Goal: Find specific page/section: Find specific page/section

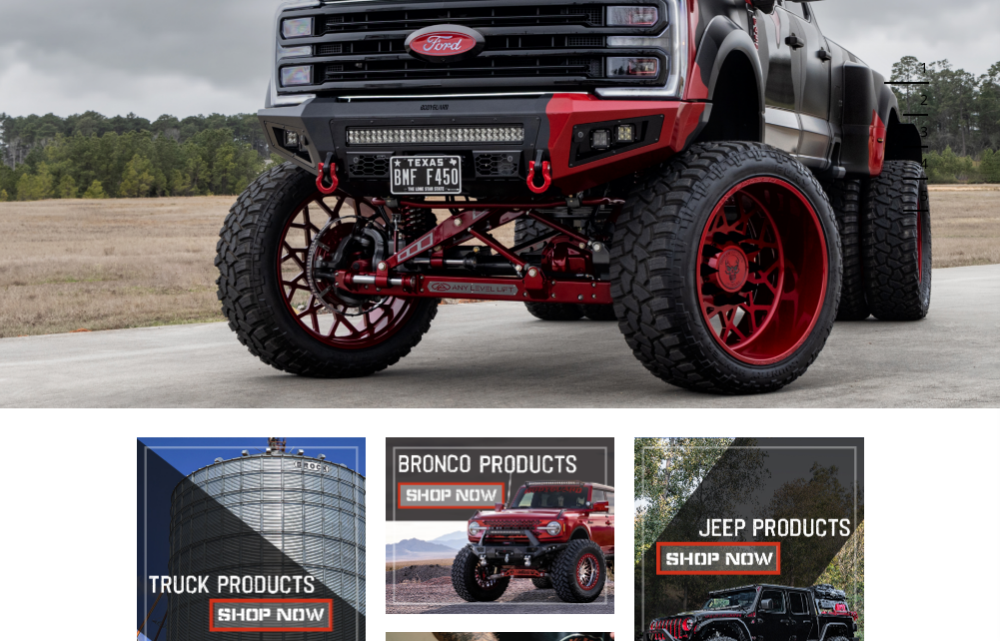
scroll to position [326, 0]
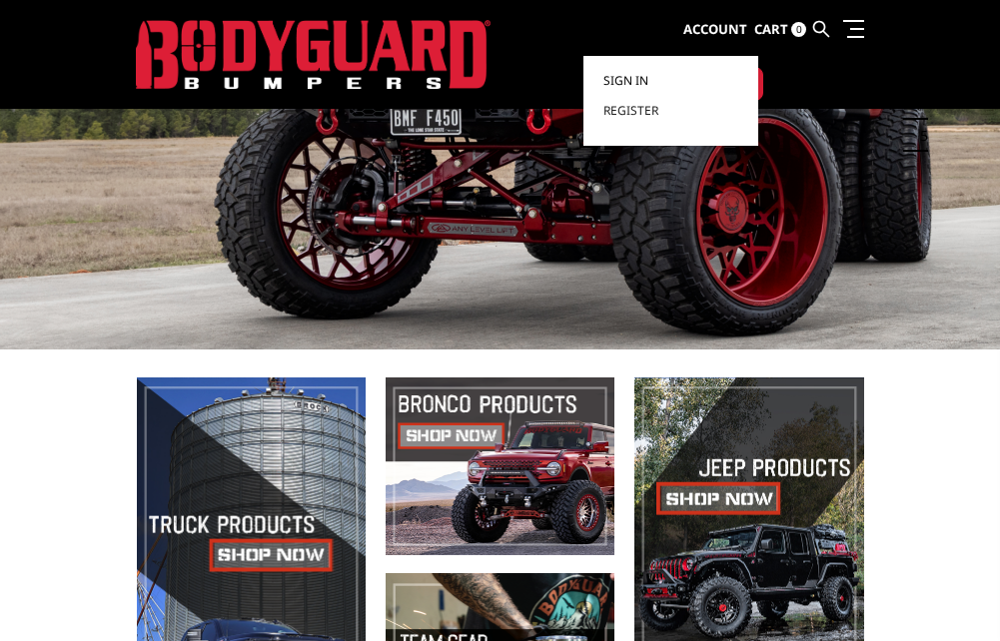
click at [738, 84] on link "Sign in" at bounding box center [670, 81] width 135 height 30
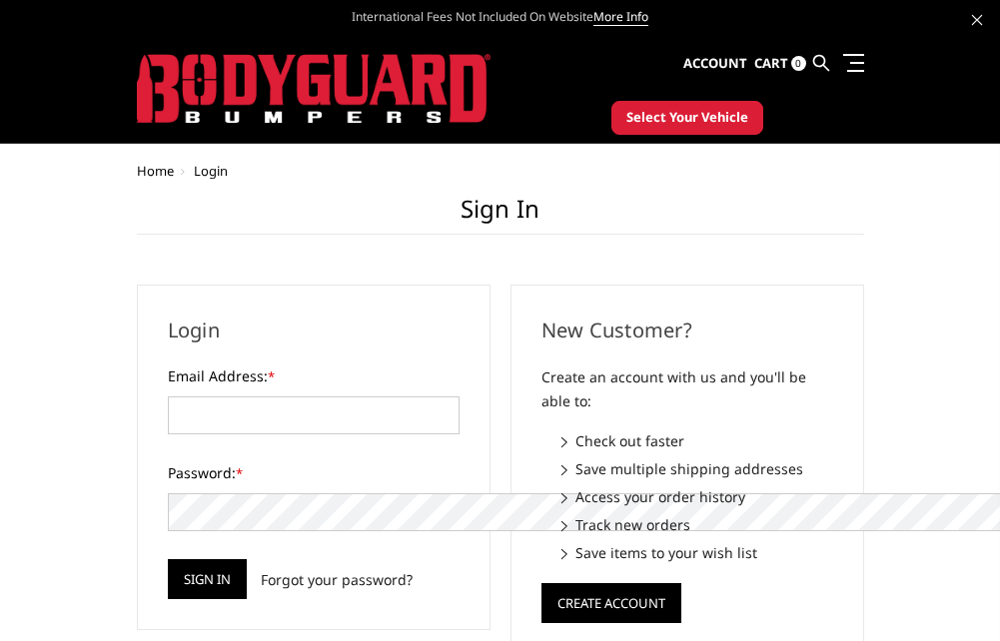
click at [748, 119] on span "Select Your Vehicle" at bounding box center [687, 118] width 122 height 20
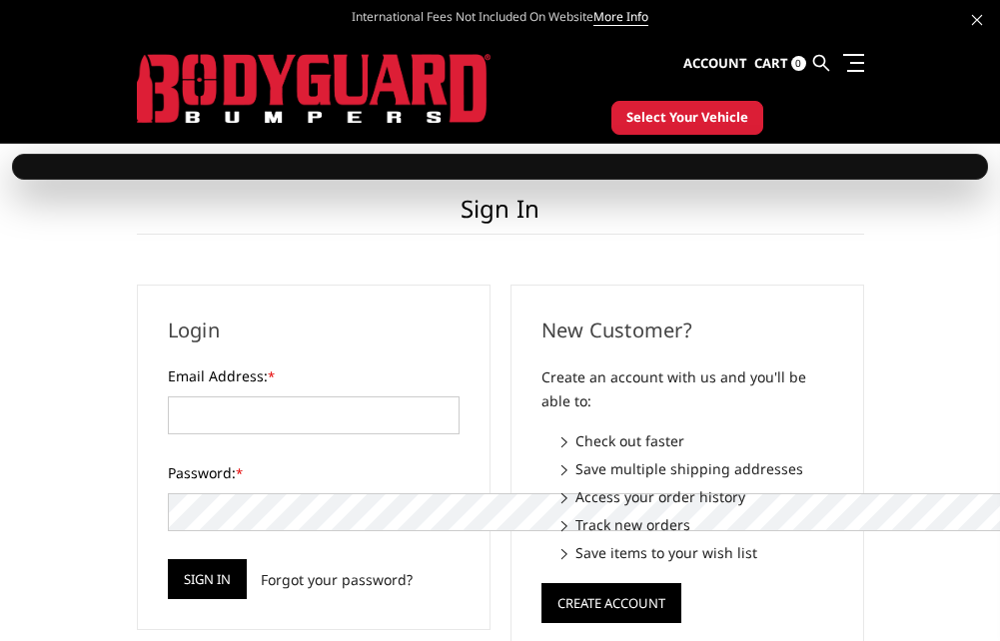
click at [748, 119] on span "Select Your Vehicle" at bounding box center [687, 118] width 122 height 20
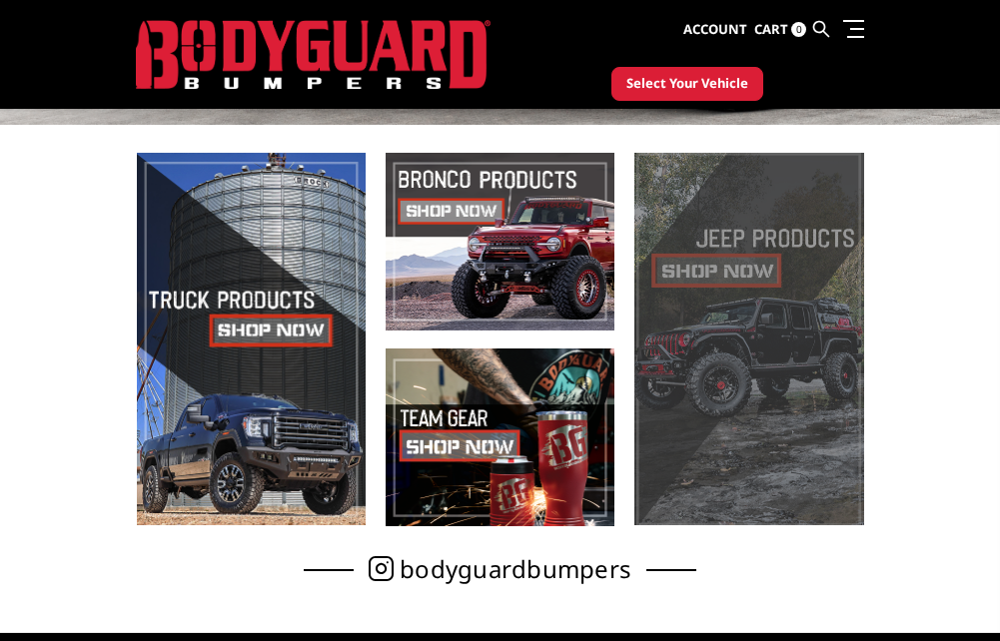
scroll to position [625, 0]
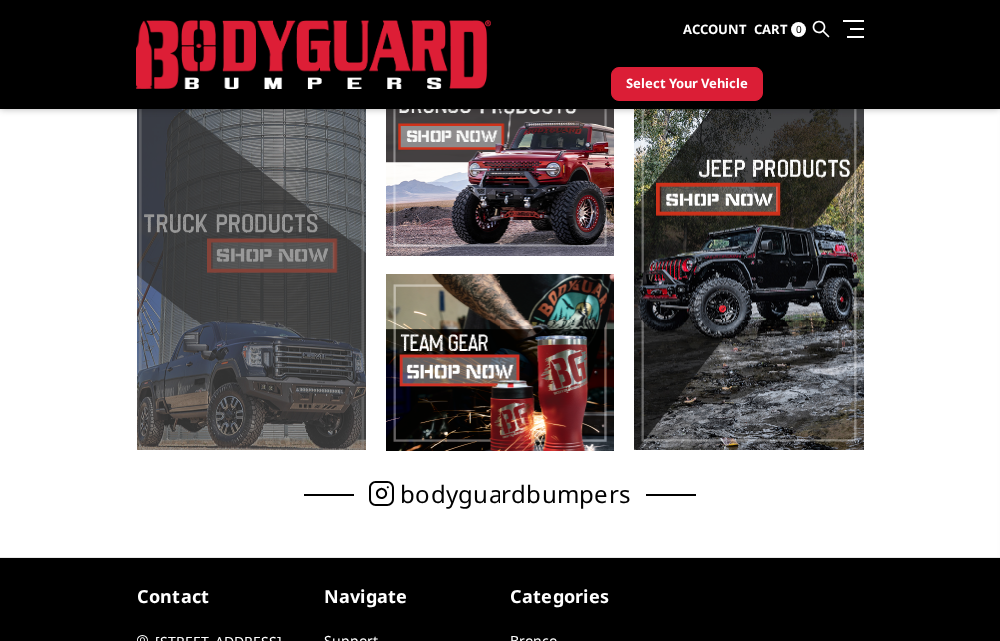
click at [261, 313] on span at bounding box center [251, 264] width 229 height 373
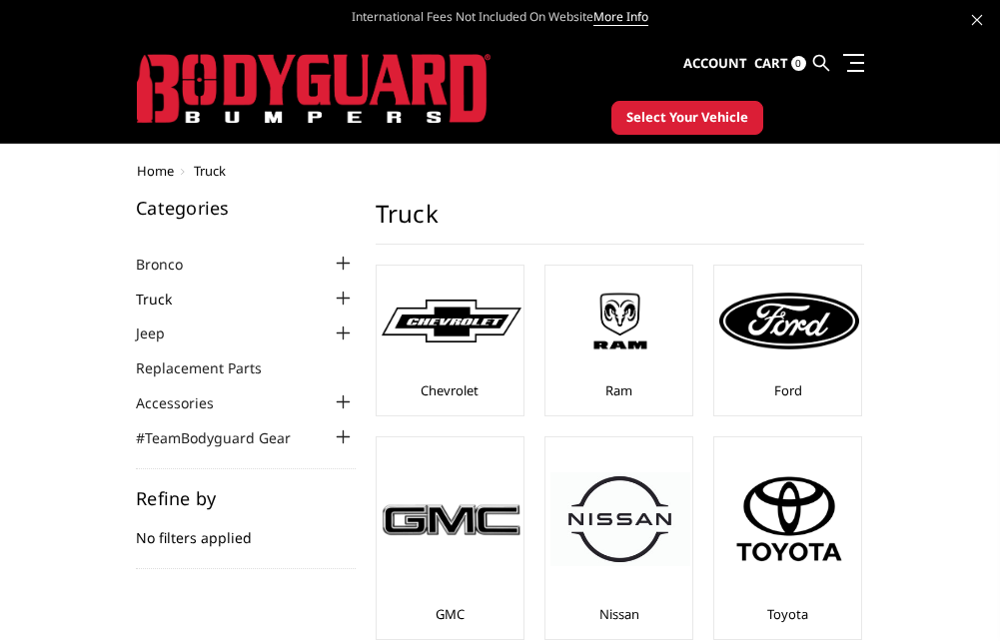
click at [136, 289] on link "Truck" at bounding box center [166, 299] width 61 height 21
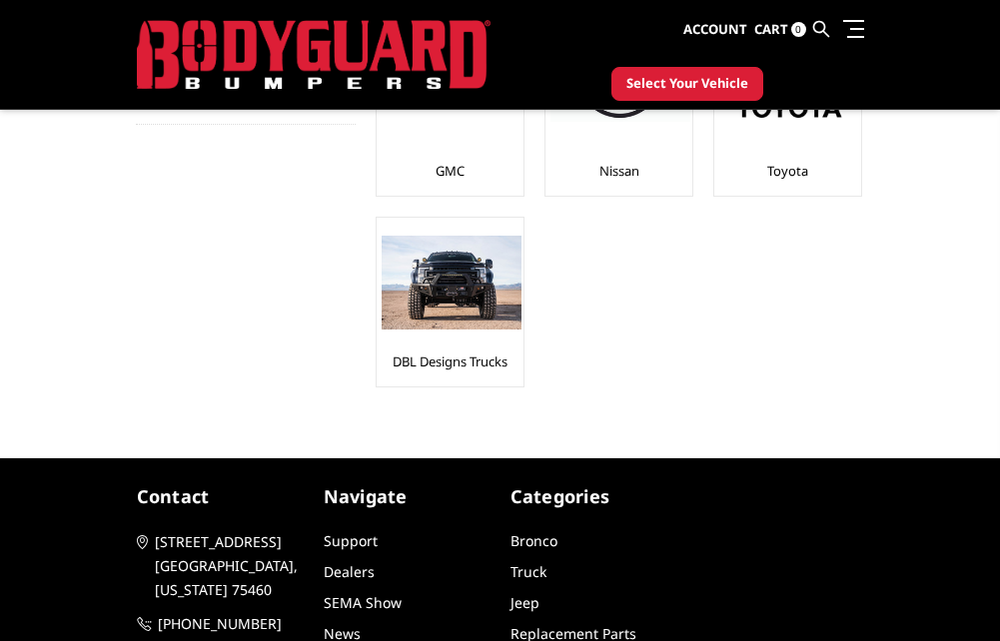
scroll to position [500, 0]
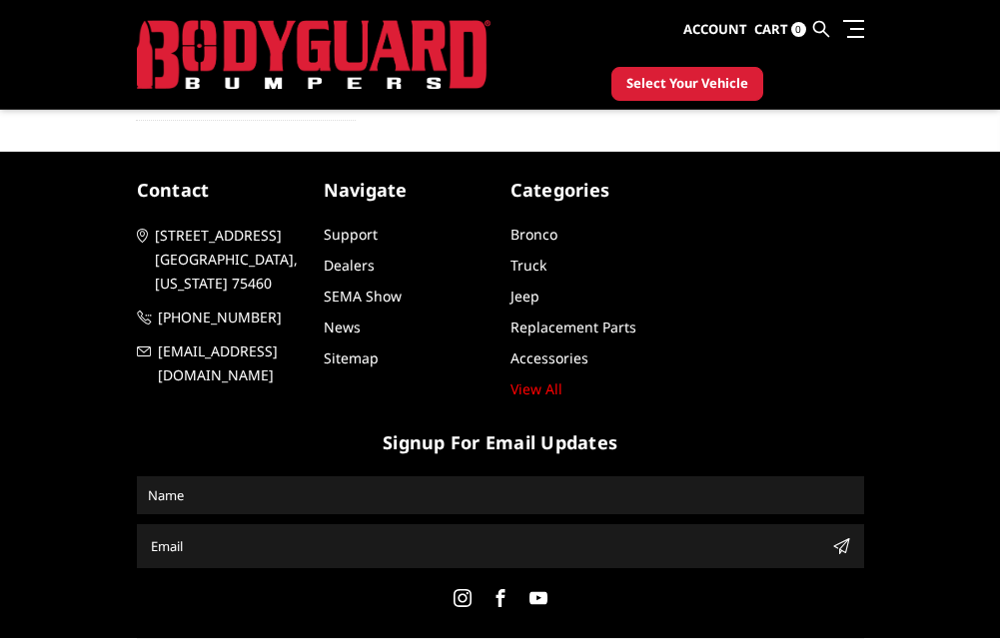
scroll to position [400, 0]
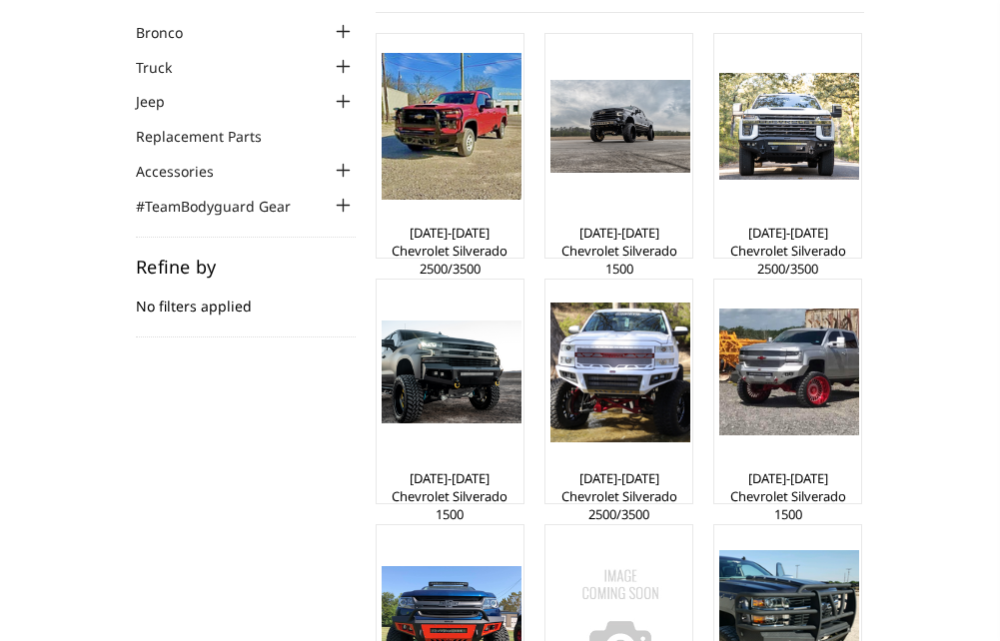
scroll to position [300, 0]
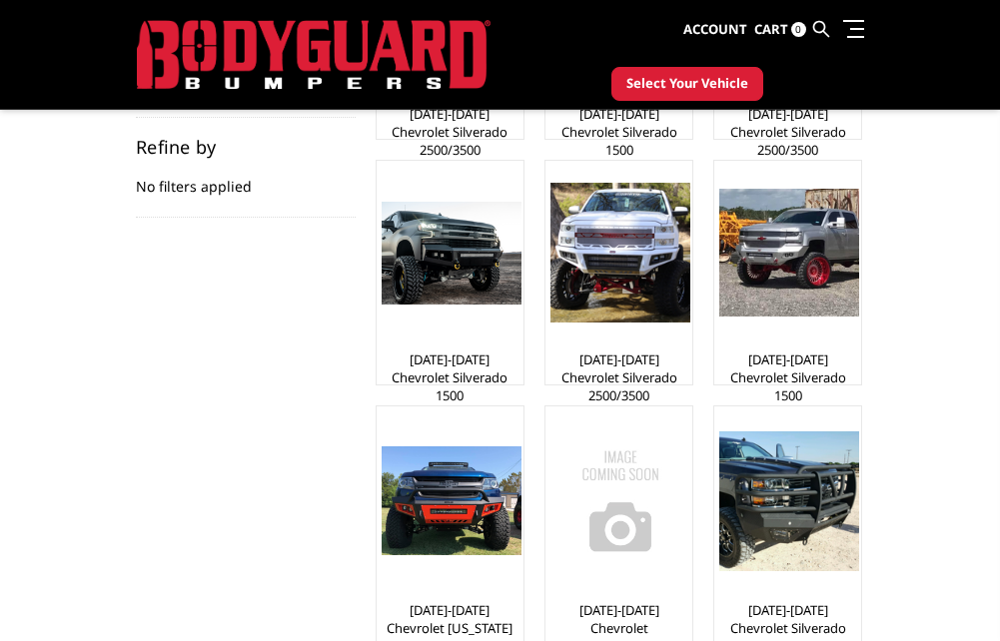
click at [382, 159] on link "[DATE]-[DATE] Chevrolet Silverado 2500/3500" at bounding box center [450, 132] width 137 height 54
